Goal: Find contact information: Find contact information

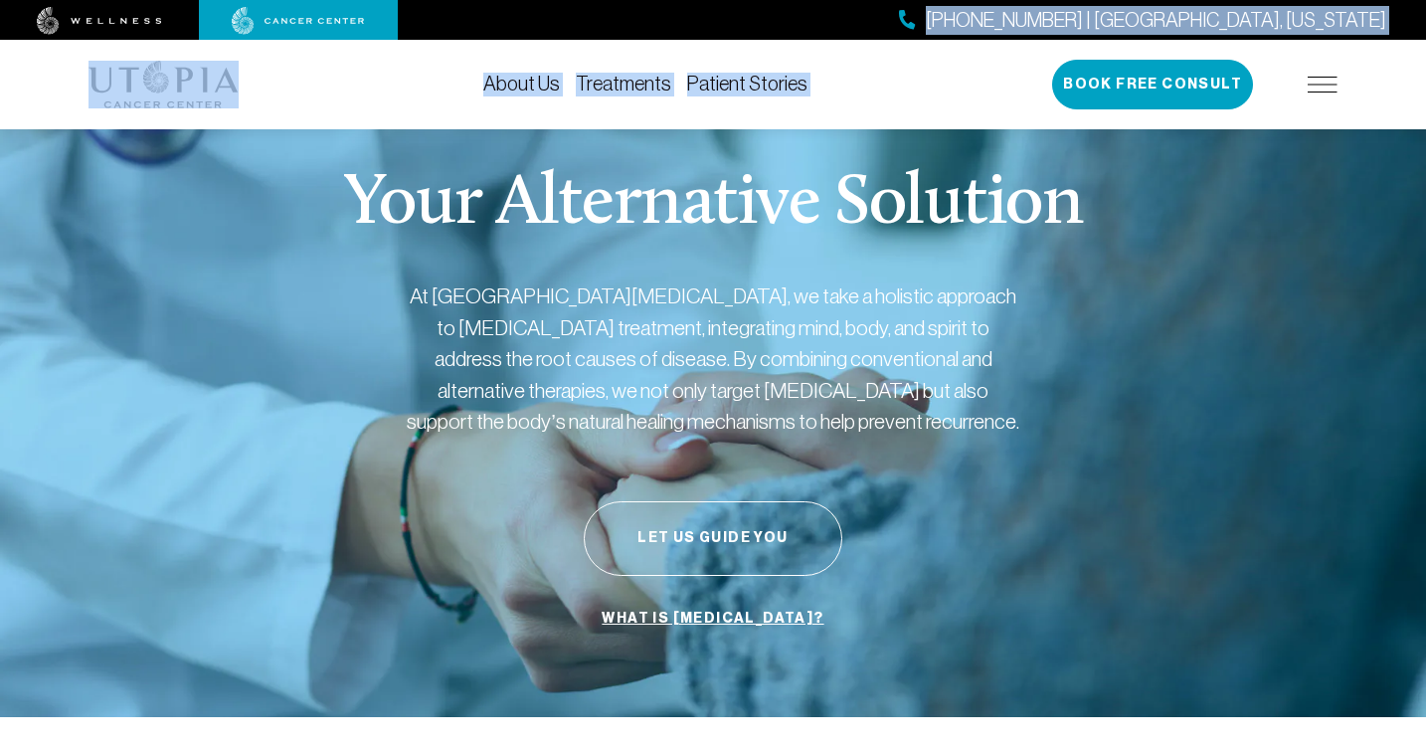
drag, startPoint x: 1275, startPoint y: 54, endPoint x: 1150, endPoint y: 23, distance: 129.0
click at [1150, 23] on header "[PHONE_NUMBER] | [GEOGRAPHIC_DATA], [US_STATE] About Us Treatments Patient Stor…" at bounding box center [713, 64] width 1426 height 129
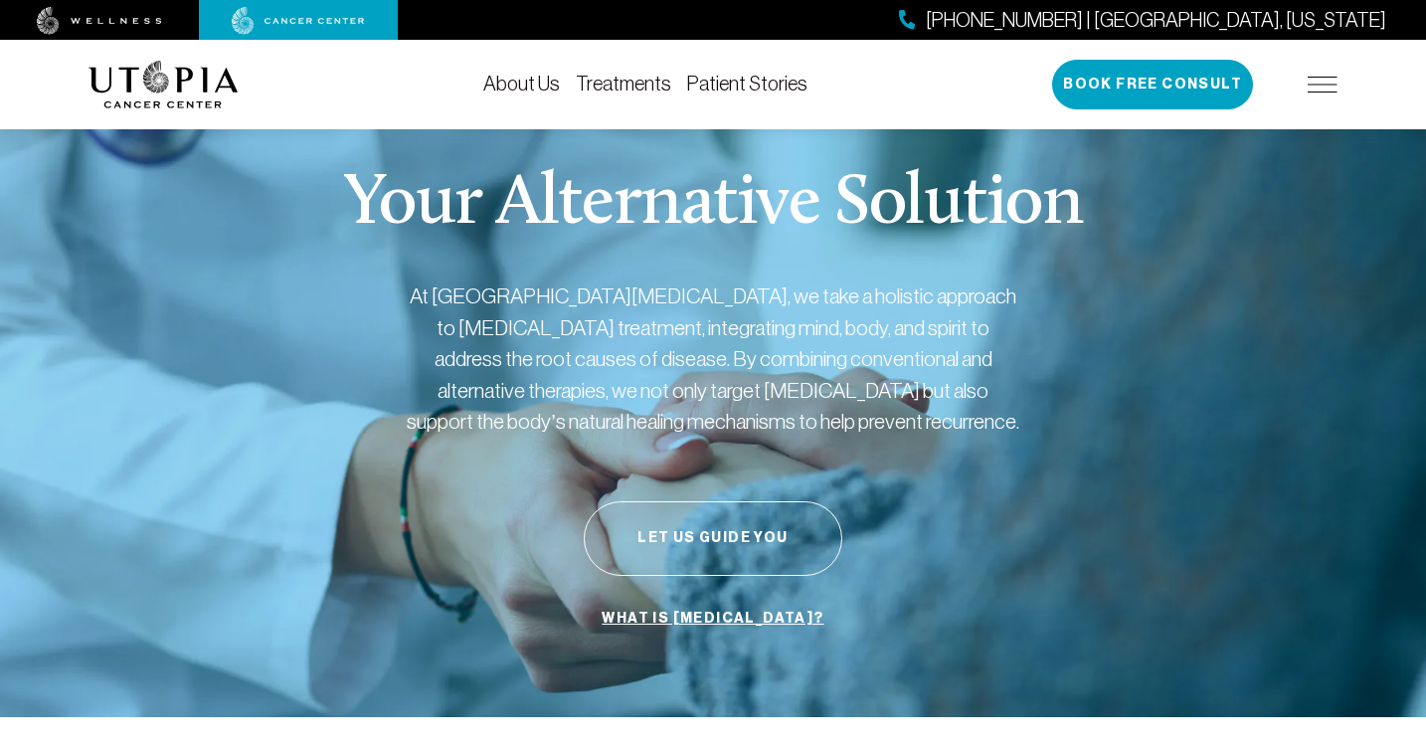
click at [948, 37] on div "[PHONE_NUMBER] | [GEOGRAPHIC_DATA], [US_STATE]" at bounding box center [713, 20] width 1426 height 40
click at [1261, 19] on span "[PHONE_NUMBER] | [GEOGRAPHIC_DATA], [US_STATE]" at bounding box center [1156, 20] width 460 height 29
drag, startPoint x: 1401, startPoint y: 21, endPoint x: 1149, endPoint y: 14, distance: 251.6
click at [1149, 14] on div "[PHONE_NUMBER] | [GEOGRAPHIC_DATA], [US_STATE]" at bounding box center [713, 20] width 1426 height 40
copy span "[PHONE_NUMBER] | [GEOGRAPHIC_DATA], [US_STATE]"
